Goal: Complete application form: Complete application form

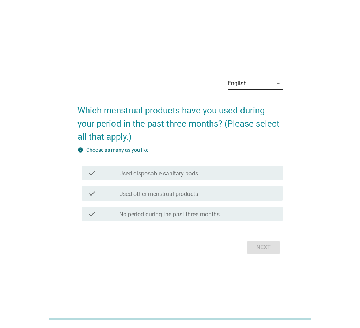
click at [238, 87] on div "English" at bounding box center [236, 83] width 19 height 7
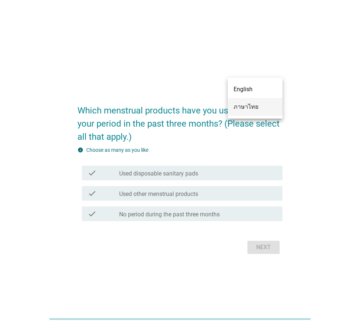
click at [238, 102] on div "ภาษาไทย" at bounding box center [254, 107] width 43 height 18
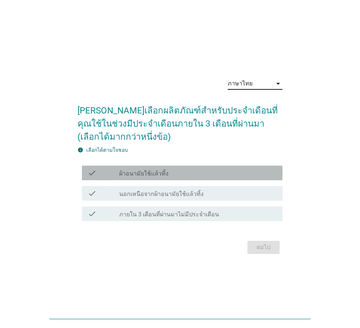
click at [250, 177] on div "check_box_outline_blank ผ้าอนามัยใช้แล้วทิ้ง" at bounding box center [197, 173] width 157 height 9
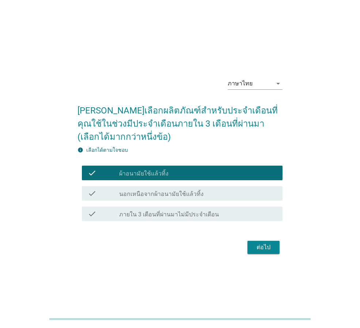
click at [262, 242] on button "ต่อไป" at bounding box center [263, 247] width 32 height 13
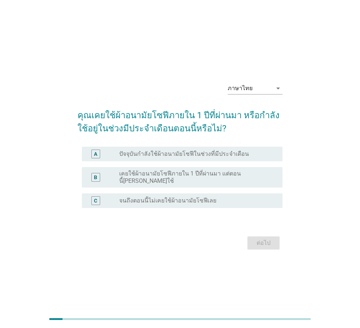
click at [183, 158] on label "ปัจจุบันกำลังใช้ผ้าอนามัยโซฟีในช่วงที่มีประจำเดือน" at bounding box center [184, 153] width 130 height 7
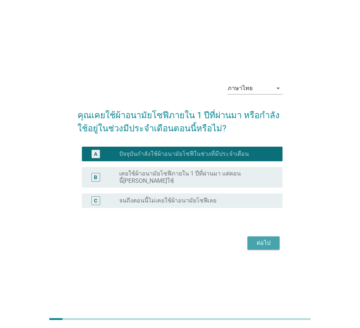
click at [268, 244] on div "ต่อไป" at bounding box center [263, 243] width 20 height 9
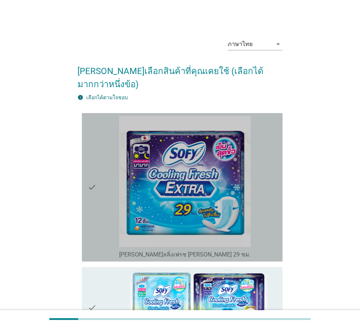
drag, startPoint x: 271, startPoint y: 223, endPoint x: 271, endPoint y: 213, distance: 9.5
click at [271, 218] on div "check_box_outline_blank [PERSON_NAME]ลลิ่งเฟรช [PERSON_NAME] 29 ซม." at bounding box center [197, 187] width 157 height 143
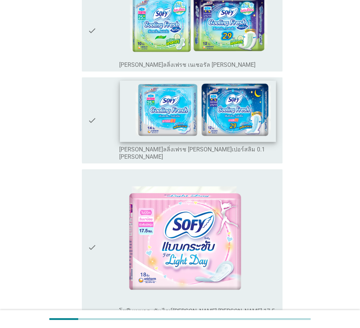
scroll to position [475, 0]
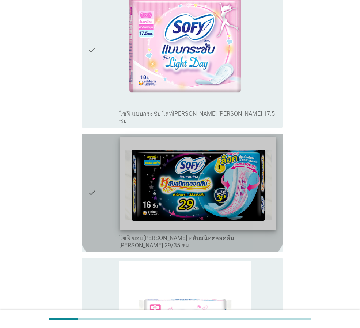
click at [227, 164] on img at bounding box center [197, 183] width 155 height 93
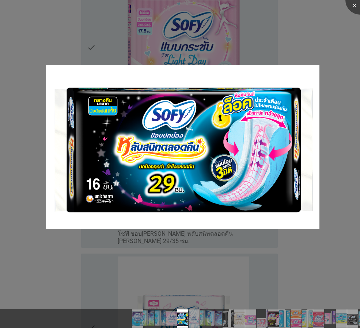
scroll to position [657, 0]
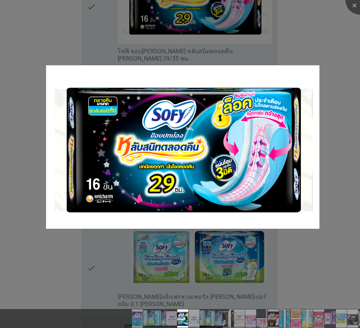
click at [261, 256] on div at bounding box center [180, 164] width 360 height 328
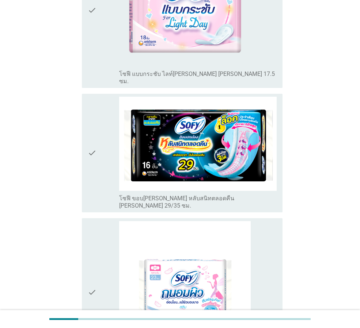
scroll to position [511, 0]
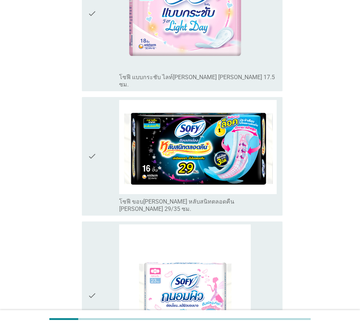
click at [100, 123] on div "check" at bounding box center [103, 156] width 31 height 113
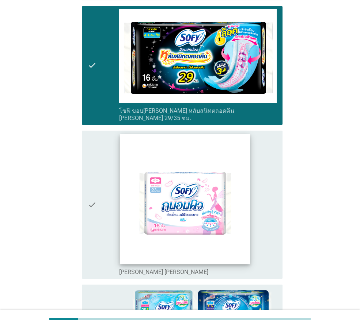
scroll to position [767, 0]
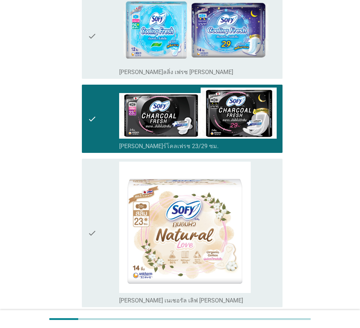
scroll to position [1132, 0]
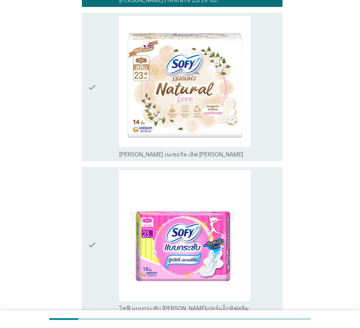
click at [97, 77] on div "check" at bounding box center [103, 87] width 31 height 143
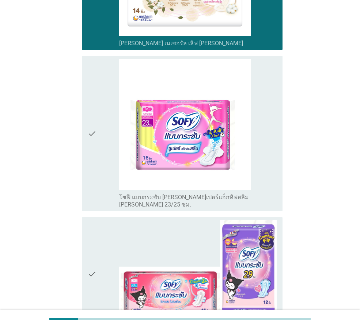
scroll to position [1351, 0]
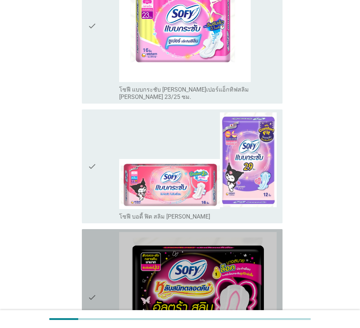
click at [92, 232] on icon "check" at bounding box center [92, 297] width 9 height 131
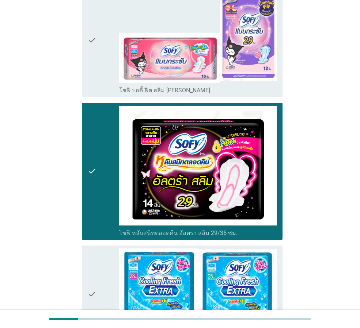
scroll to position [1570, 0]
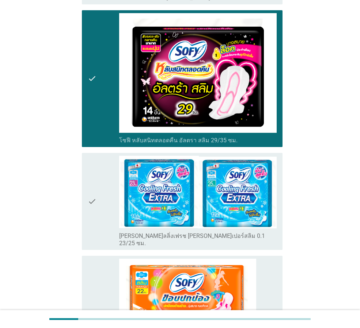
click at [81, 175] on div "check check_box_outline_blank [PERSON_NAME]ลลิ่งเฟรช [PERSON_NAME]เปอร์สลิม 0.1…" at bounding box center [179, 201] width 205 height 103
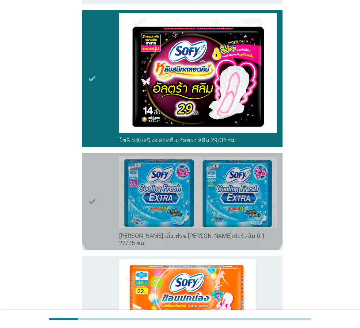
click at [92, 174] on icon "check" at bounding box center [92, 201] width 9 height 91
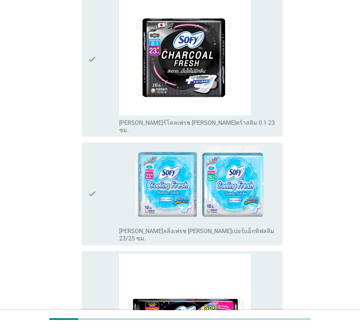
scroll to position [2628, 0]
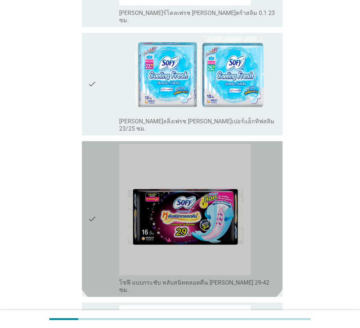
click at [97, 145] on div "check" at bounding box center [103, 219] width 31 height 150
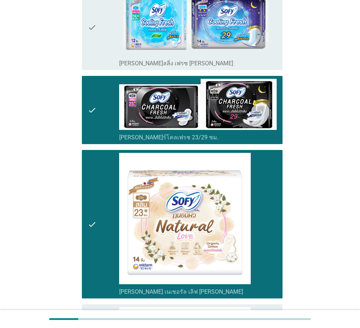
scroll to position [881, 0]
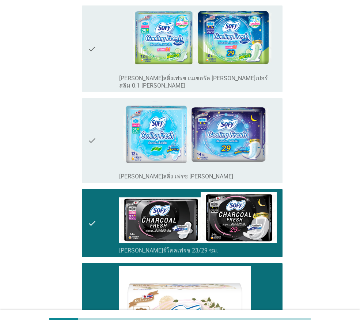
click at [96, 104] on icon "check" at bounding box center [92, 140] width 9 height 79
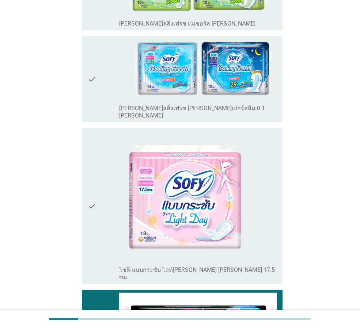
scroll to position [188, 0]
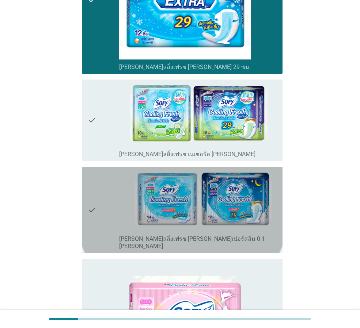
click at [91, 181] on icon "check" at bounding box center [92, 210] width 9 height 81
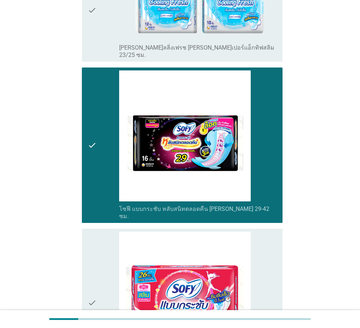
scroll to position [2743, 0]
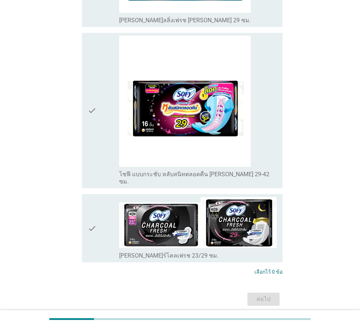
scroll to position [943, 0]
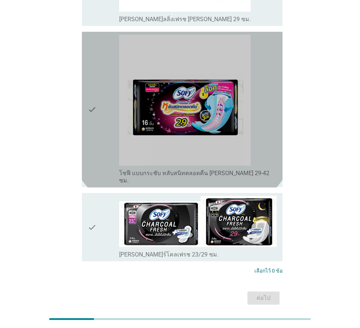
click at [91, 88] on icon "check" at bounding box center [92, 110] width 9 height 150
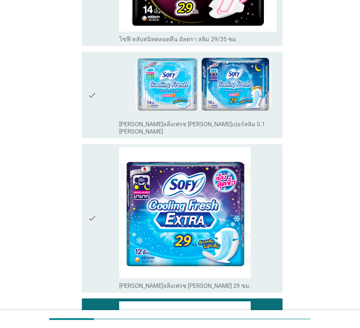
scroll to position [834, 0]
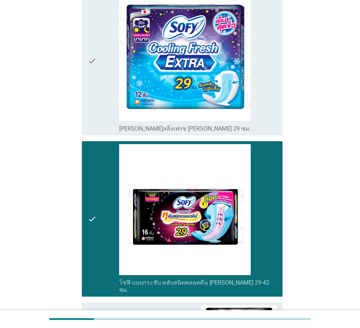
click at [92, 48] on icon "check" at bounding box center [92, 61] width 9 height 143
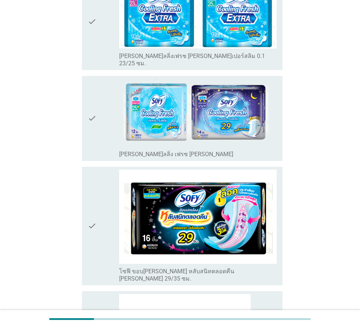
scroll to position [0, 0]
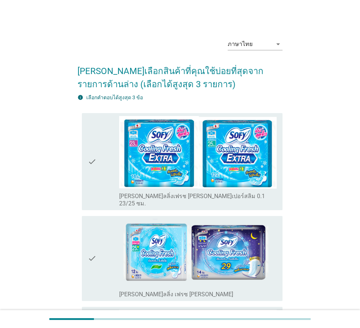
click at [85, 216] on div "check check_box_outline_blank [PERSON_NAME]ลลิ่ง เฟรซ [PERSON_NAME]" at bounding box center [182, 258] width 200 height 85
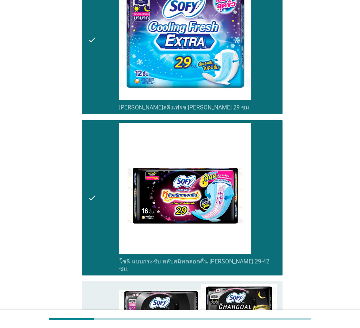
scroll to position [943, 0]
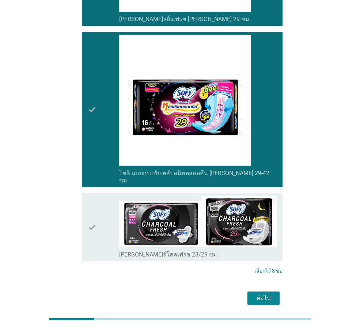
click at [256, 294] on div "ต่อไป" at bounding box center [263, 298] width 20 height 9
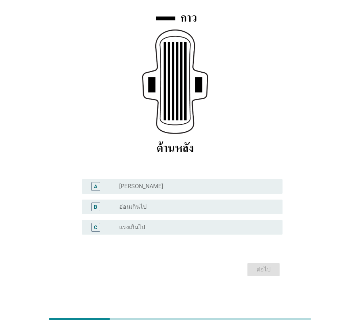
scroll to position [107, 0]
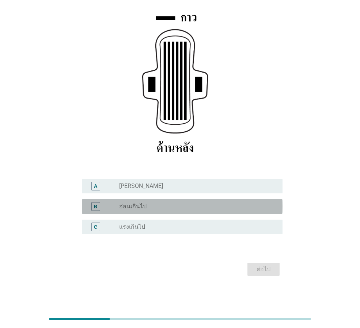
click at [184, 207] on div "radio_button_unchecked อ่อนเกินไป" at bounding box center [194, 206] width 151 height 7
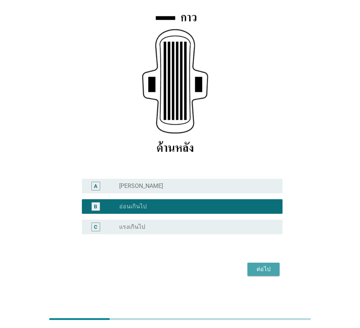
click at [265, 275] on button "ต่อไป" at bounding box center [263, 269] width 32 height 13
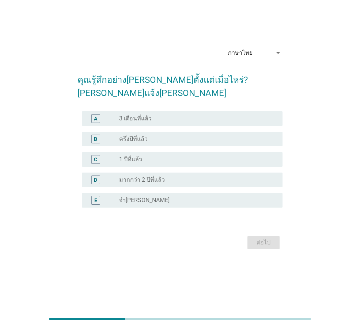
scroll to position [0, 0]
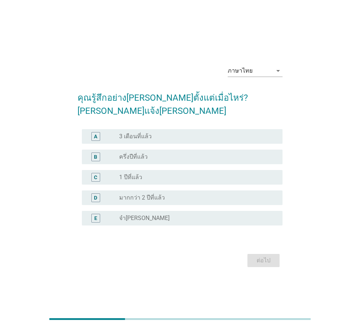
click at [179, 194] on div "radio_button_unchecked มากกว่า 2 ปีที่แล้ว" at bounding box center [194, 197] width 151 height 7
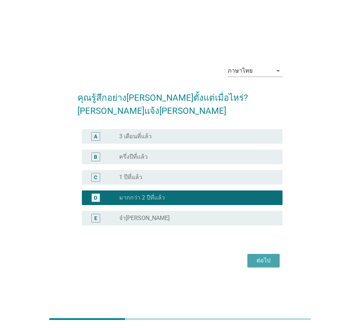
click at [254, 256] on div "ต่อไป" at bounding box center [263, 260] width 20 height 9
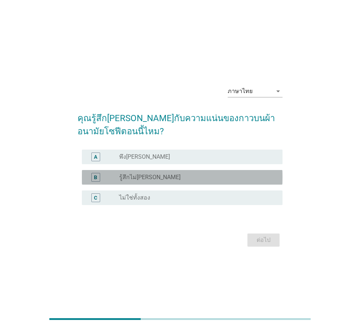
click at [170, 183] on div "B radio_button_unchecked รู้สึกไม่[PERSON_NAME]" at bounding box center [182, 177] width 200 height 15
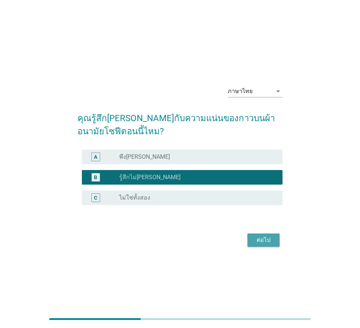
click at [262, 241] on div "ต่อไป" at bounding box center [263, 240] width 20 height 9
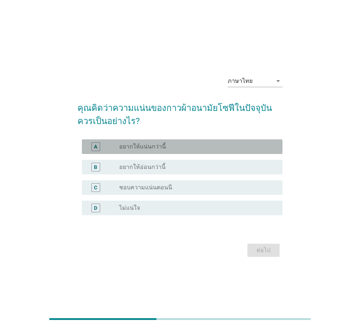
click at [188, 150] on div "radio_button_unchecked อยากให้แน่นกว่านี้" at bounding box center [197, 146] width 157 height 9
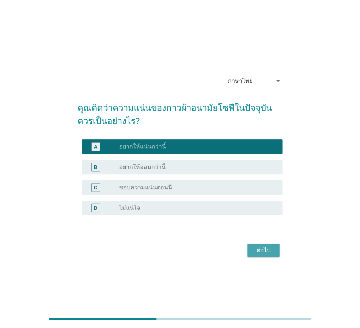
click at [254, 247] on div "ต่อไป" at bounding box center [263, 250] width 20 height 9
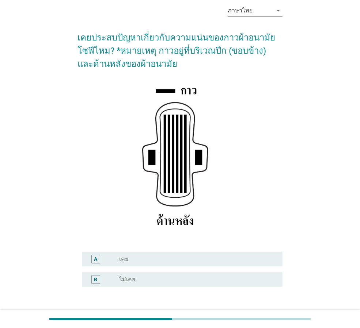
scroll to position [73, 0]
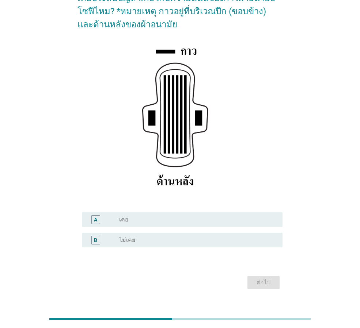
click at [130, 218] on div "radio_button_unchecked เคย" at bounding box center [194, 219] width 151 height 7
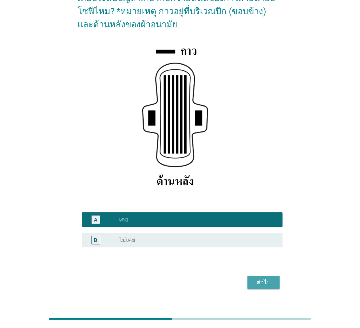
click at [261, 283] on div "ต่อไป" at bounding box center [263, 282] width 20 height 9
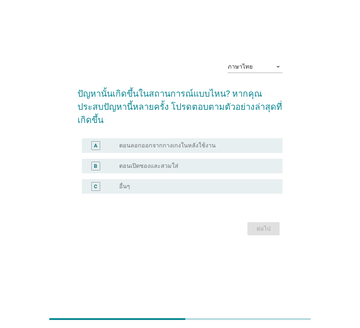
scroll to position [0, 0]
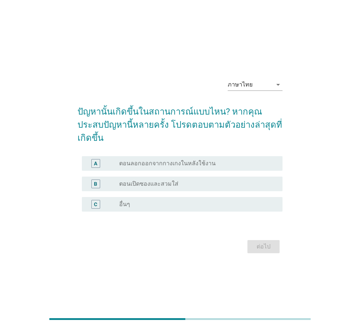
click at [191, 160] on label "ตอนลอกออกจากกางเกงในหลังใช้งาน" at bounding box center [167, 163] width 96 height 7
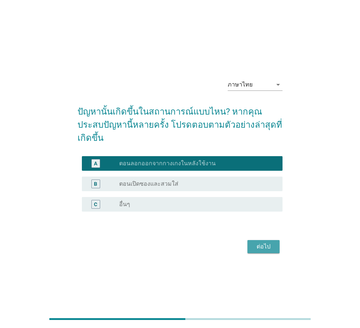
click at [258, 242] on div "ต่อไป" at bounding box center [263, 246] width 20 height 9
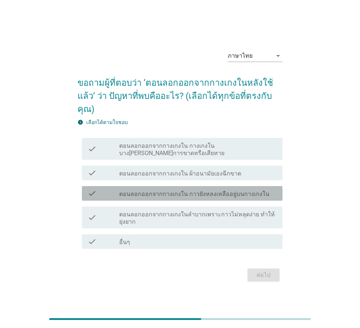
click at [206, 191] on label "ตอนลอกออกจากกางเกงใน กาวยังหลงเหลืออยู่บนกางเกงใน" at bounding box center [194, 194] width 150 height 7
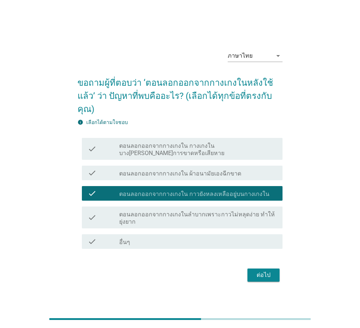
click at [256, 269] on button "ต่อไป" at bounding box center [263, 275] width 32 height 13
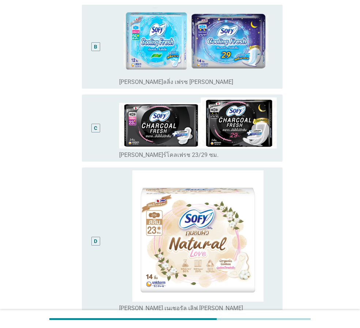
scroll to position [248, 0]
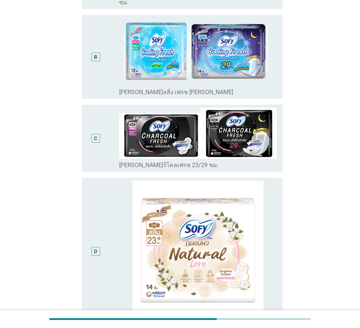
click at [102, 64] on div "B" at bounding box center [96, 57] width 16 height 78
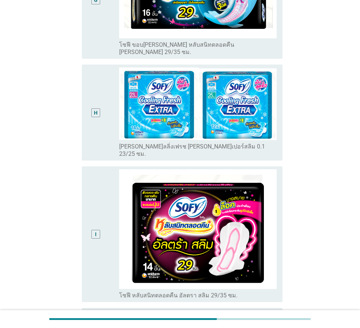
scroll to position [941, 0]
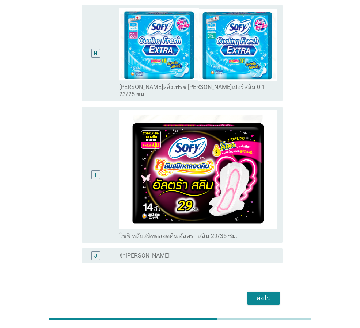
click at [96, 176] on div "I" at bounding box center [96, 175] width 16 height 130
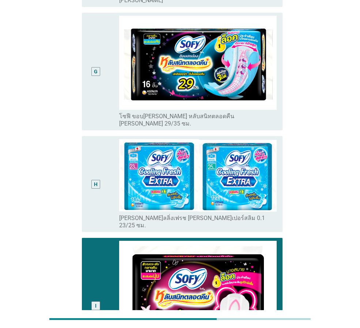
scroll to position [795, 0]
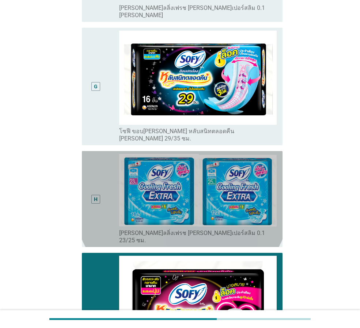
click at [98, 154] on div "H" at bounding box center [96, 199] width 16 height 90
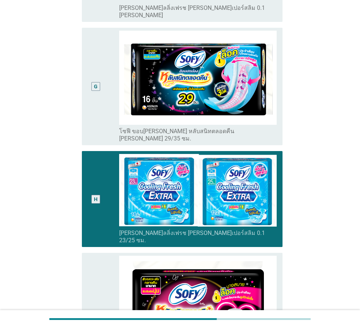
click at [94, 260] on div "I" at bounding box center [96, 321] width 16 height 130
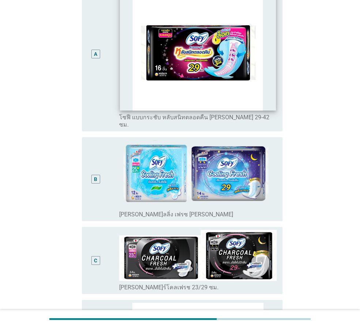
scroll to position [0, 0]
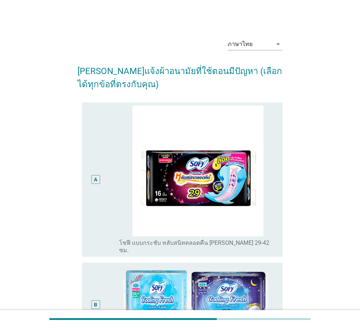
click at [90, 206] on div "A" at bounding box center [96, 179] width 16 height 149
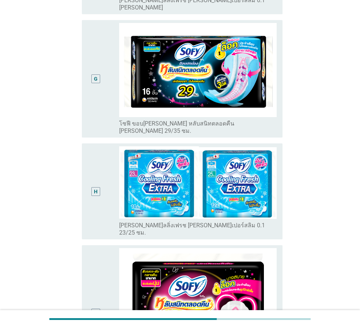
scroll to position [941, 0]
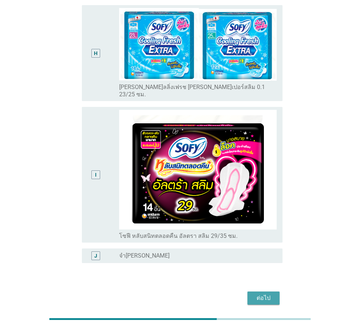
click at [263, 294] on div "ต่อไป" at bounding box center [263, 298] width 20 height 9
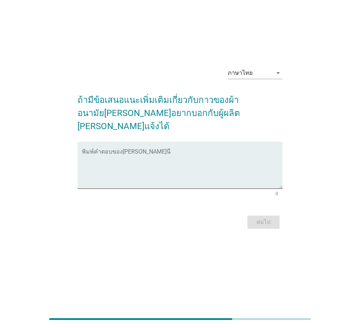
scroll to position [0, 0]
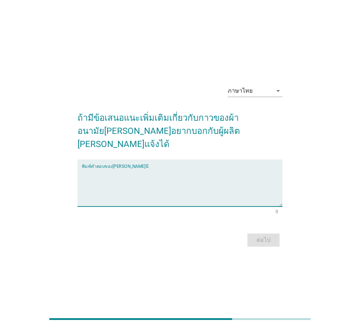
click at [225, 174] on textarea "พิมพ์คำตอบของคุณ ที่นี่" at bounding box center [182, 187] width 200 height 38
type textarea "-"
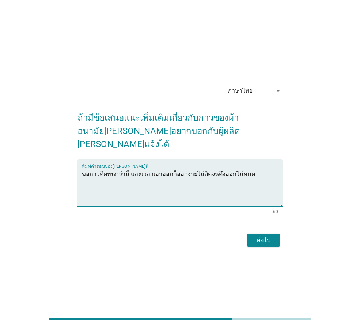
type textarea "ขอกาวติดทนกว่านี้ และเวลาเอาออกก็ออกง่ายไม่ติดจนดึงออกไม่หมด"
click at [269, 236] on div "ต่อไป" at bounding box center [263, 240] width 20 height 9
